Goal: Information Seeking & Learning: Learn about a topic

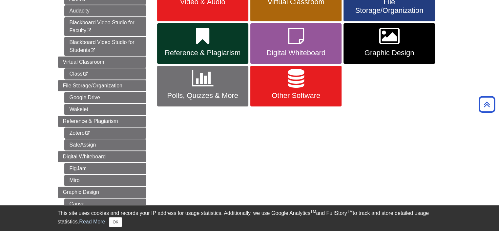
scroll to position [147, 0]
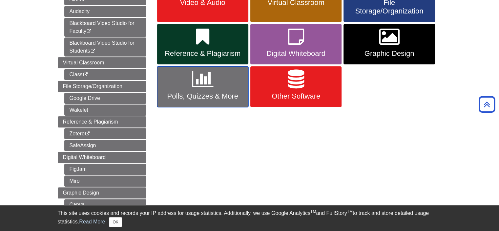
click at [196, 92] on span "Polls, Quizzes & More" at bounding box center [202, 96] width 81 height 9
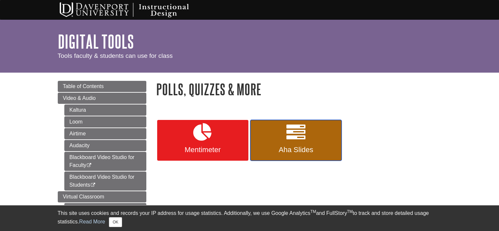
click at [308, 151] on span "Aha Slides" at bounding box center [295, 149] width 81 height 9
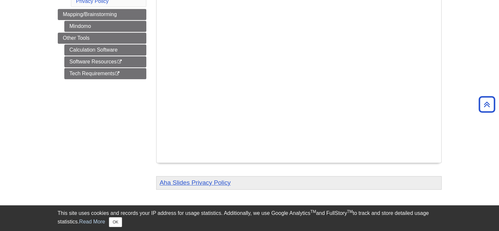
scroll to position [454, 0]
